Goal: Task Accomplishment & Management: Manage account settings

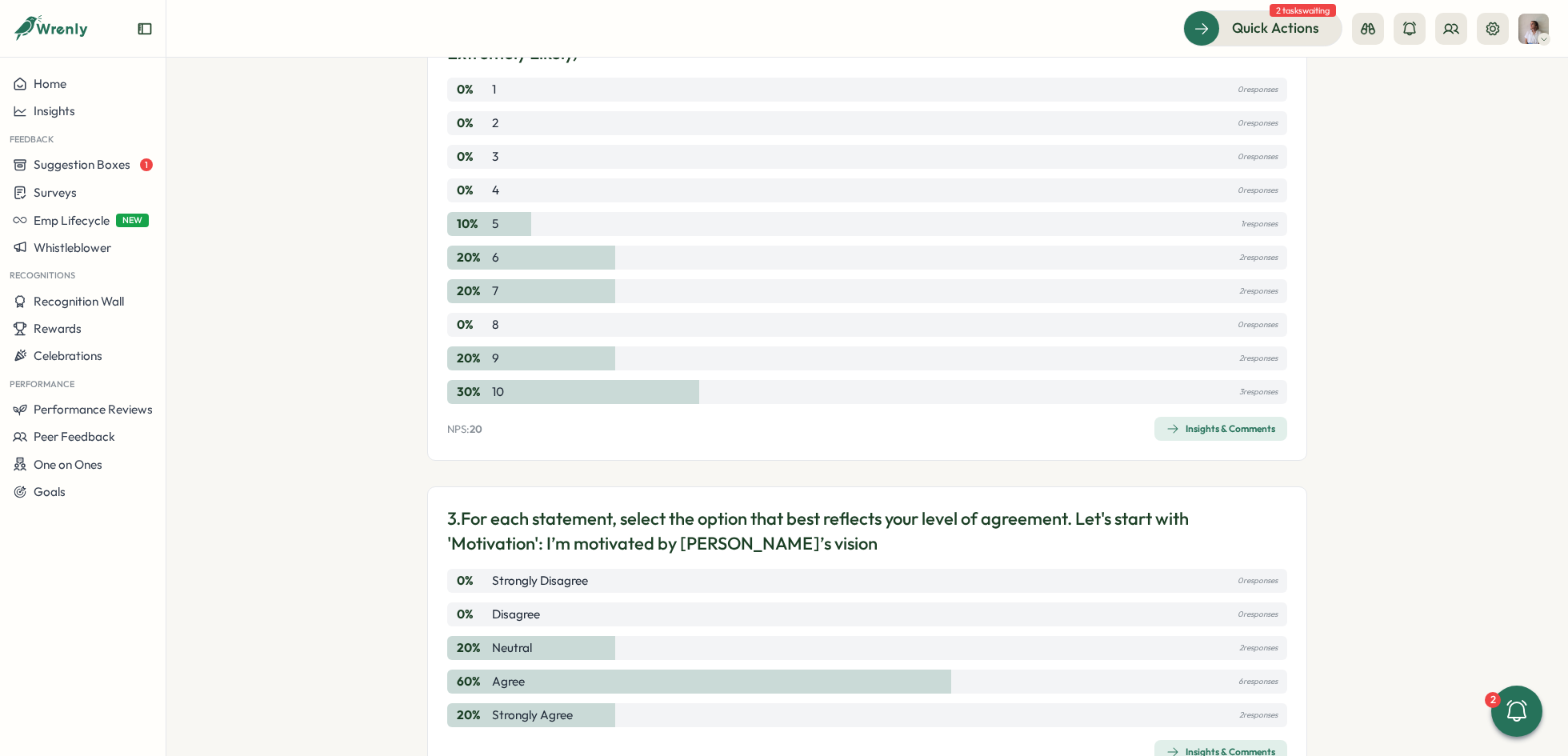
scroll to position [1012, 0]
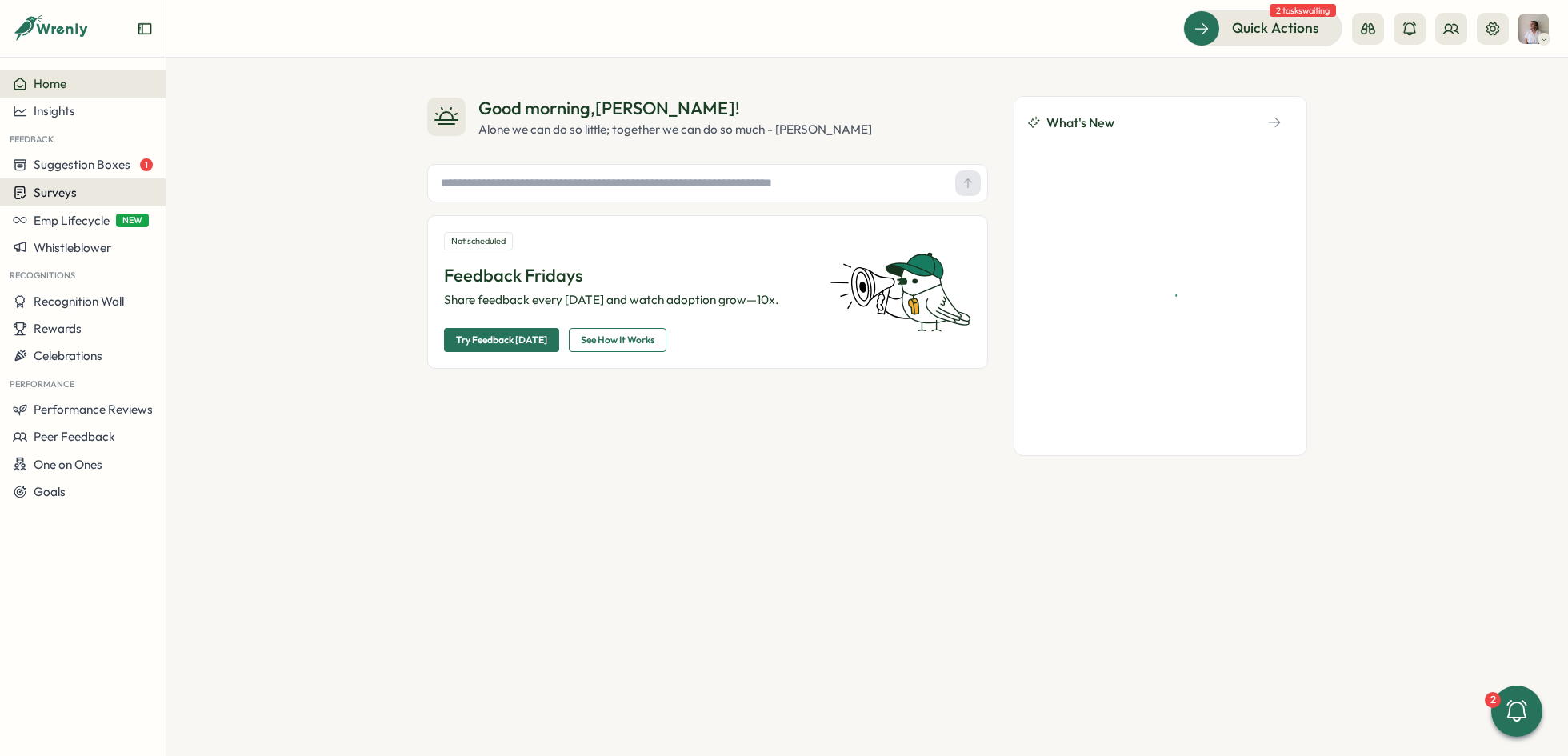
click at [96, 180] on button "Surveys" at bounding box center [83, 192] width 166 height 28
click at [188, 164] on div "Insights" at bounding box center [229, 162] width 119 height 17
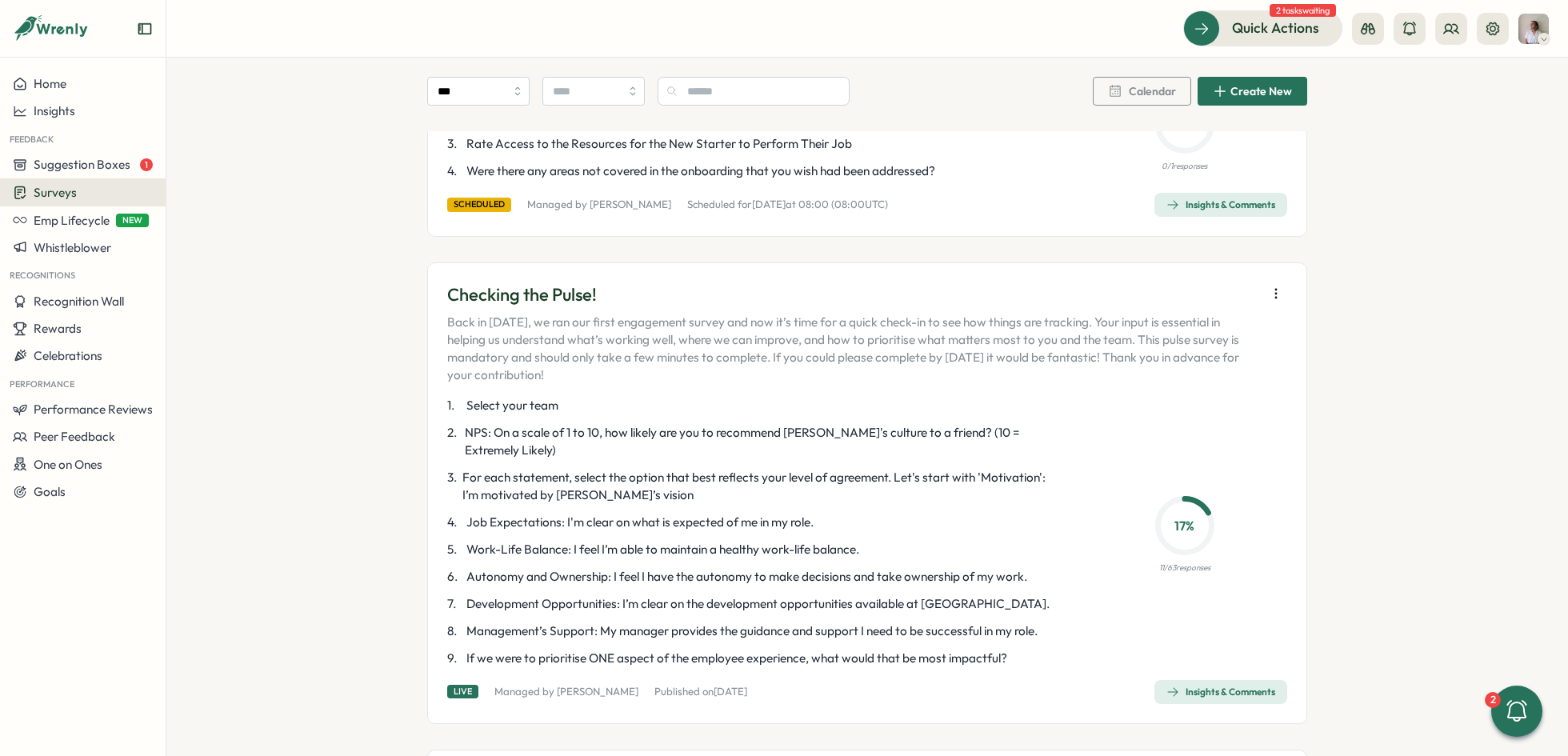
scroll to position [304, 0]
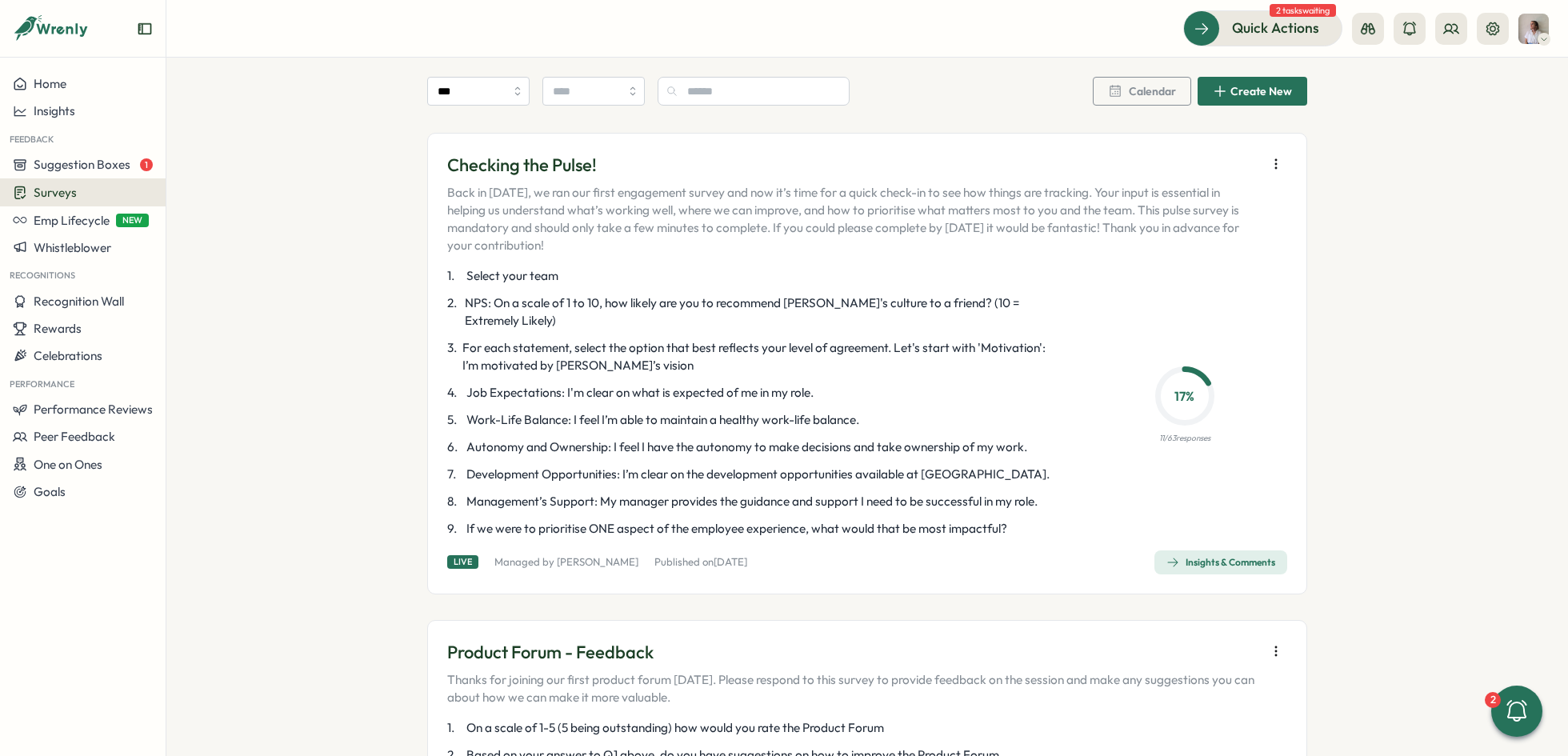
click at [1273, 161] on icon "button" at bounding box center [1275, 164] width 16 height 16
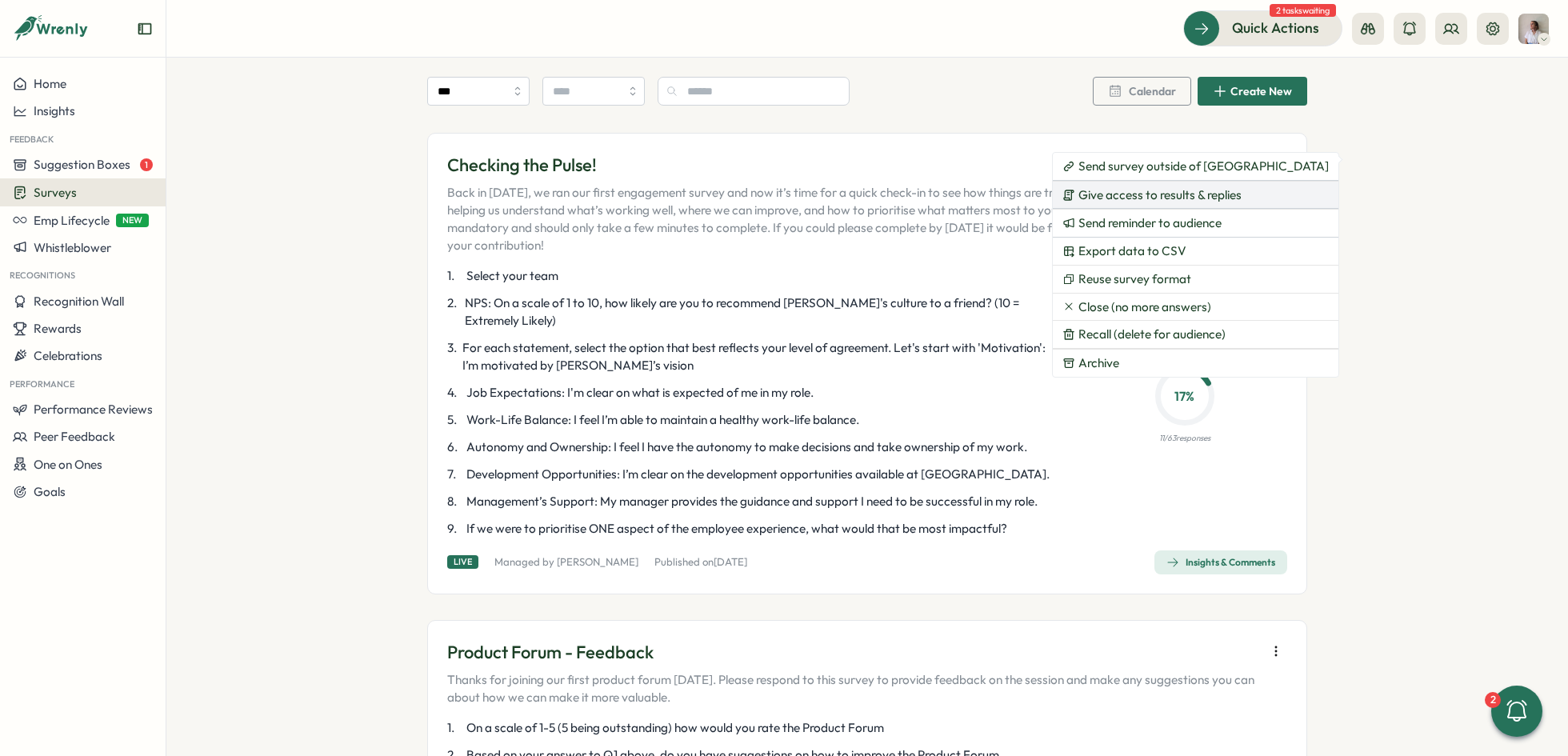
click at [1147, 195] on span "Give access to results & replies" at bounding box center [1160, 195] width 163 height 14
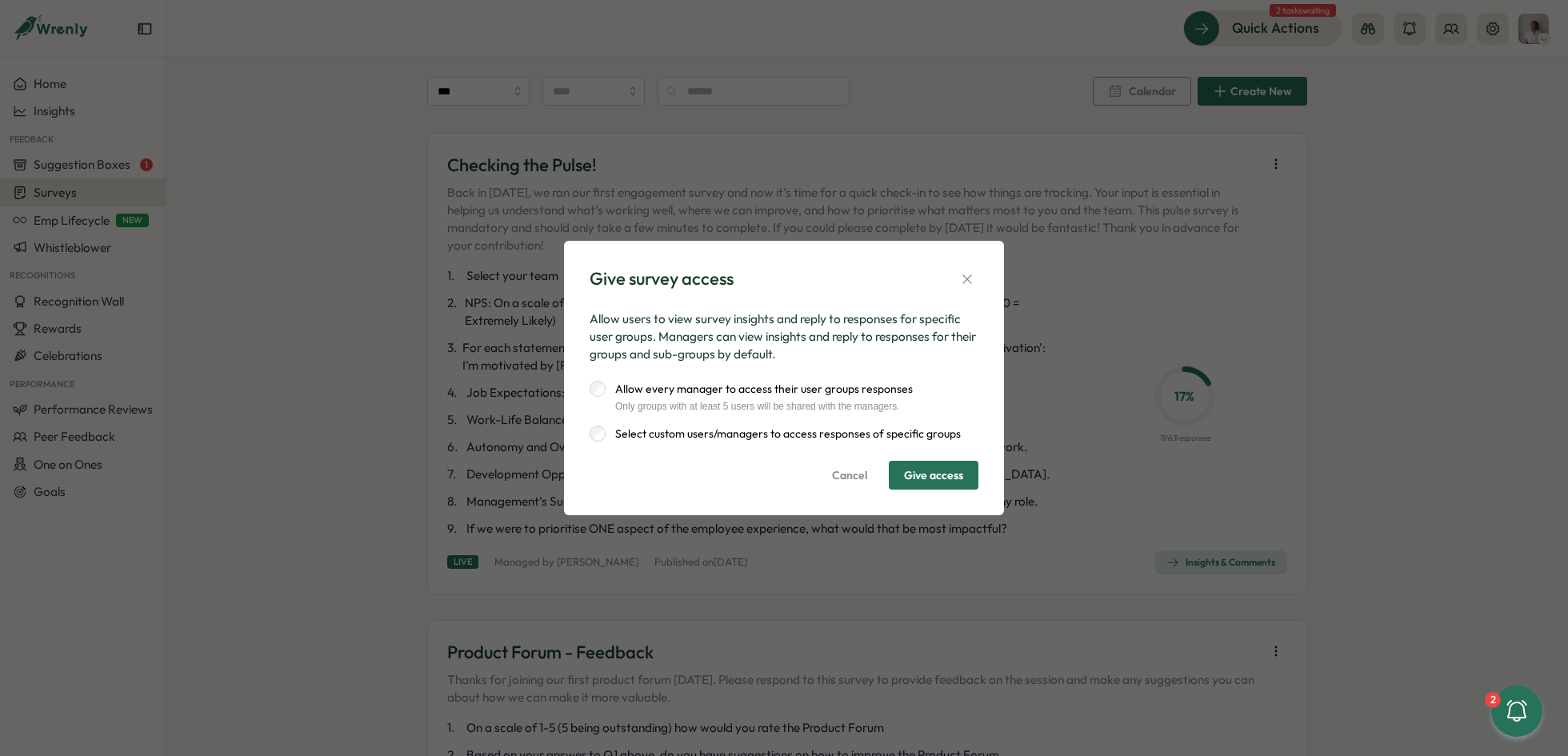
click at [1440, 395] on div "Give survey access Allow users to view survey insights and reply to responses f…" at bounding box center [784, 378] width 1568 height 756
click at [969, 280] on icon "button" at bounding box center [966, 279] width 16 height 16
